Goal: Navigation & Orientation: Find specific page/section

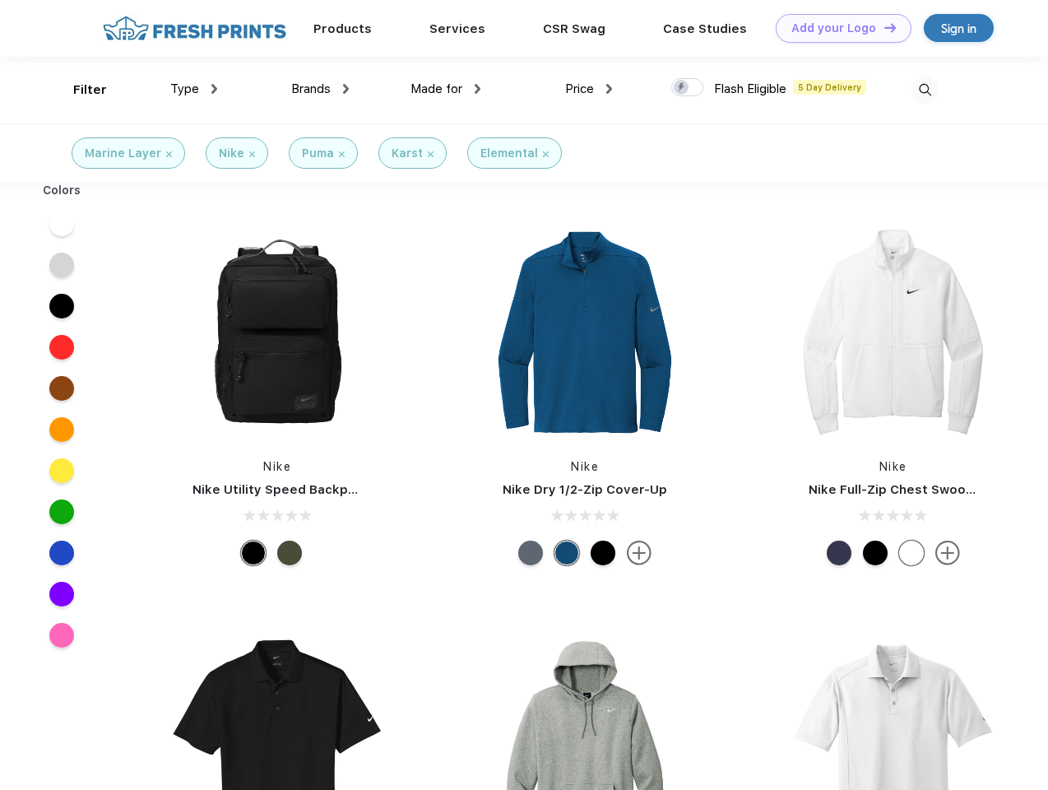
click at [838, 28] on link "Add your Logo Design Tool" at bounding box center [844, 28] width 136 height 29
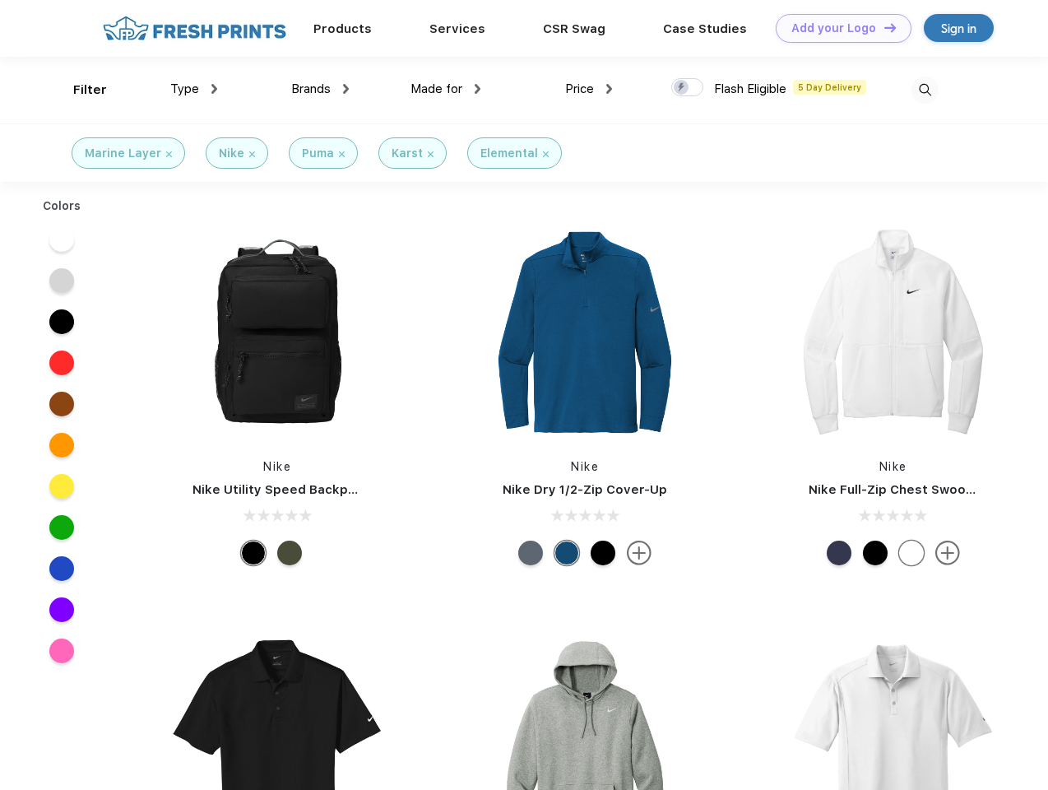
click at [0, 0] on div "Design Tool" at bounding box center [0, 0] width 0 height 0
click at [883, 27] on link "Add your Logo Design Tool" at bounding box center [844, 28] width 136 height 29
click at [79, 90] on div "Filter" at bounding box center [90, 90] width 34 height 19
click at [194, 89] on span "Type" at bounding box center [184, 88] width 29 height 15
click at [320, 89] on span "Brands" at bounding box center [310, 88] width 39 height 15
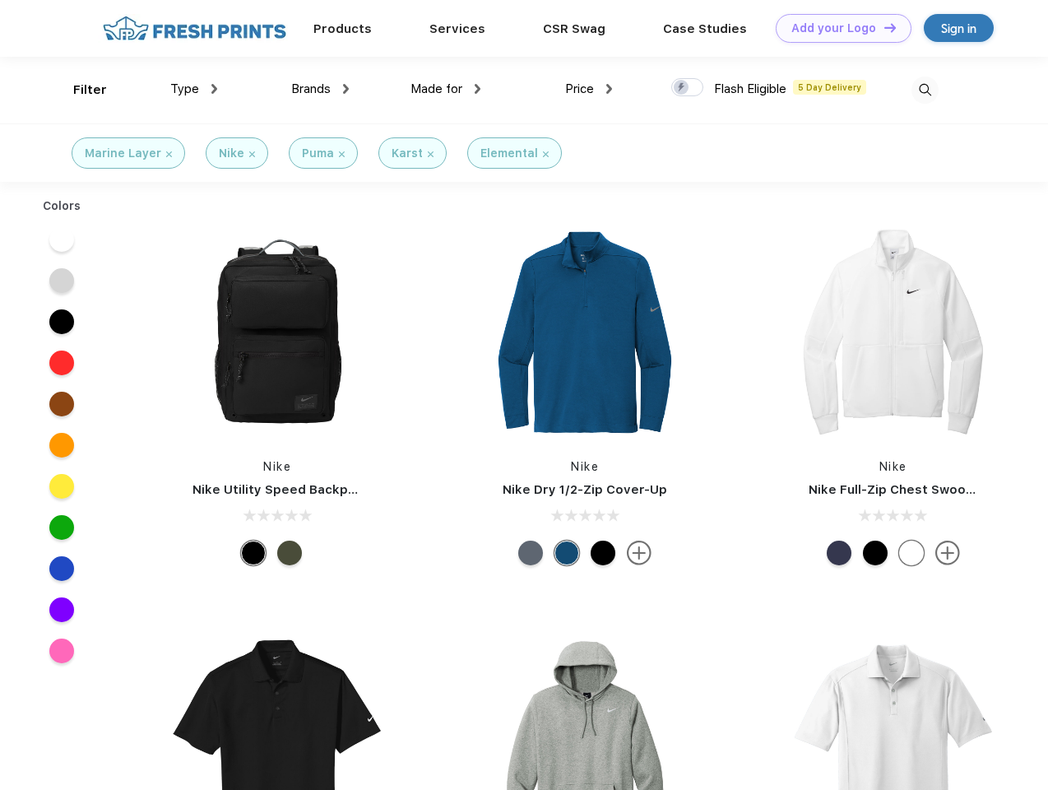
click at [446, 89] on span "Made for" at bounding box center [437, 88] width 52 height 15
click at [589, 89] on span "Price" at bounding box center [579, 88] width 29 height 15
click at [688, 88] on div at bounding box center [687, 87] width 32 height 18
click at [682, 88] on input "checkbox" at bounding box center [676, 82] width 11 height 11
click at [925, 90] on img at bounding box center [925, 90] width 27 height 27
